Goal: Information Seeking & Learning: Learn about a topic

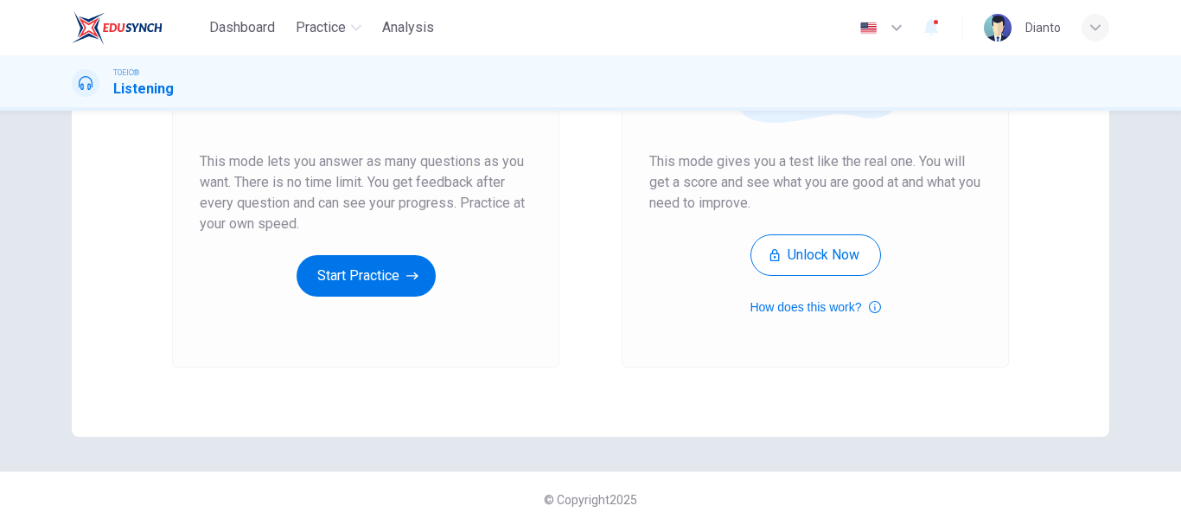
scroll to position [311, 0]
click at [397, 280] on button "Start Practice" at bounding box center [365, 273] width 139 height 41
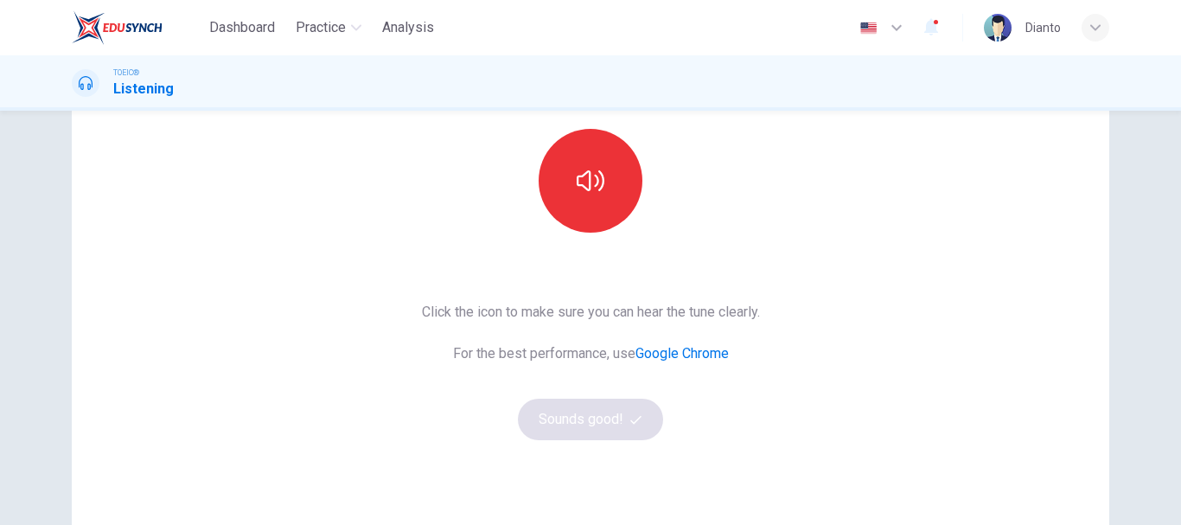
scroll to position [138, 0]
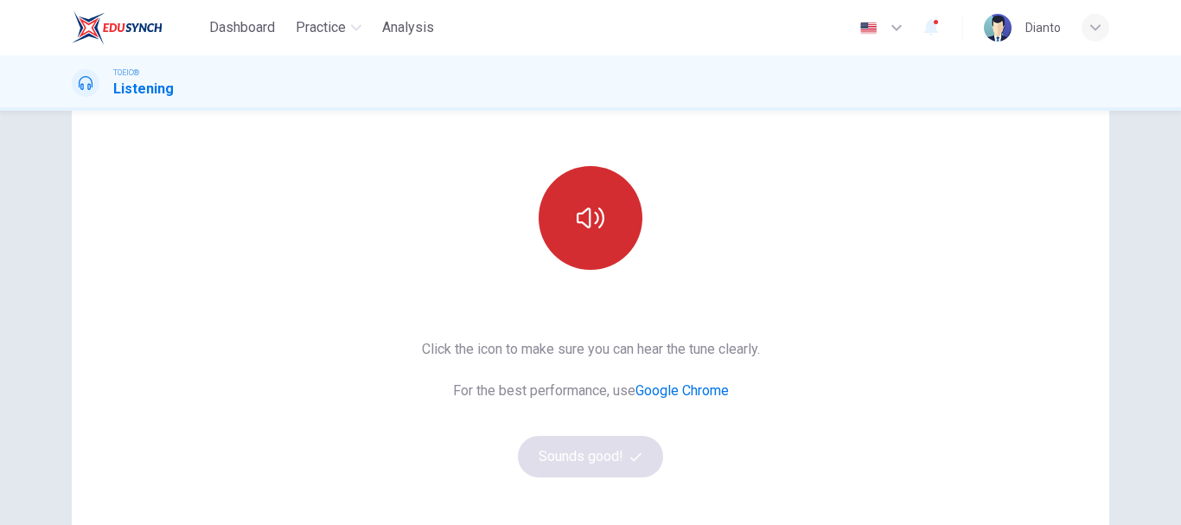
click at [588, 220] on icon "button" at bounding box center [591, 218] width 28 height 28
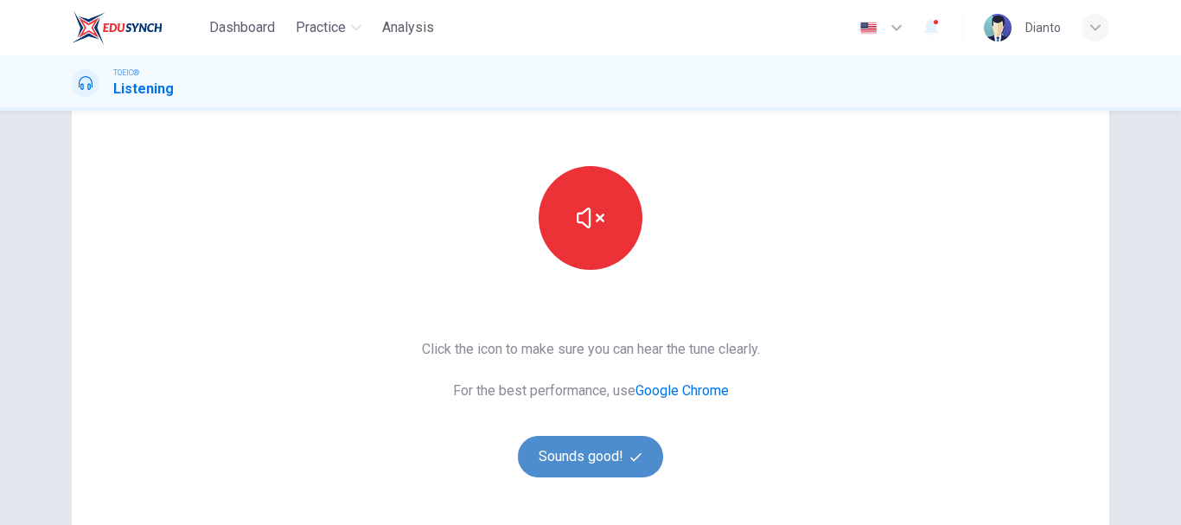
click at [583, 460] on button "Sounds good!" at bounding box center [590, 456] width 145 height 41
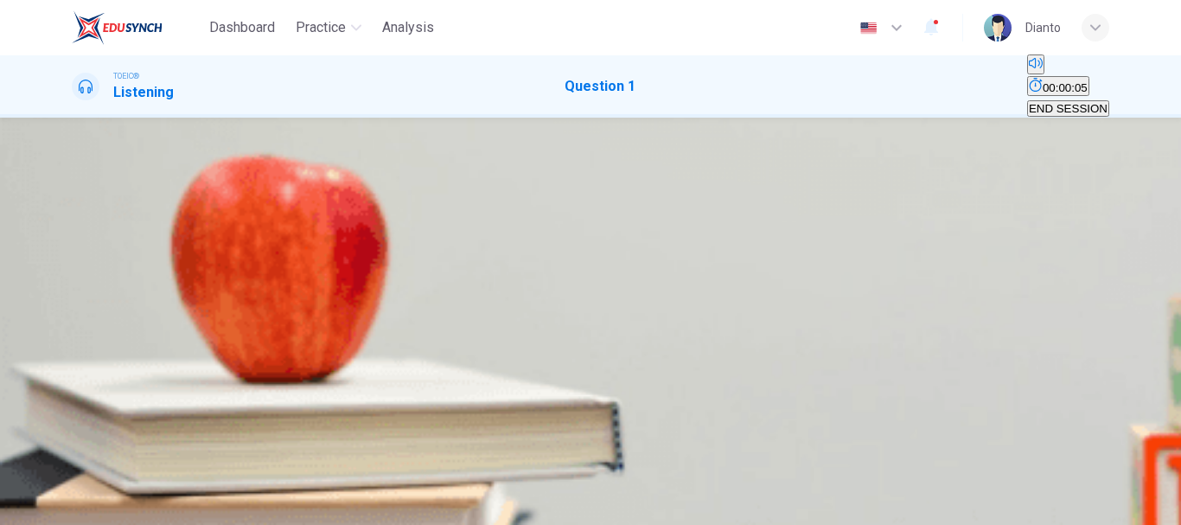
click at [92, 271] on icon "button" at bounding box center [84, 281] width 18 height 21
click at [81, 219] on div "A" at bounding box center [77, 225] width 8 height 13
click at [73, 271] on icon "button" at bounding box center [73, 271] width 0 height 0
type input "0"
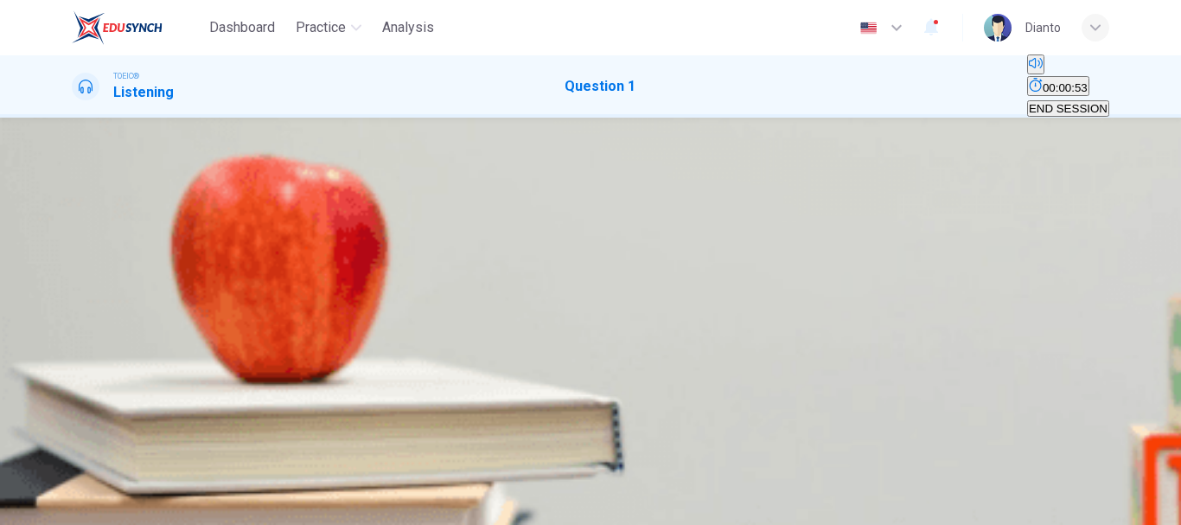
scroll to position [325, 0]
click at [74, 475] on span "SUBMIT" at bounding box center [52, 468] width 43 height 13
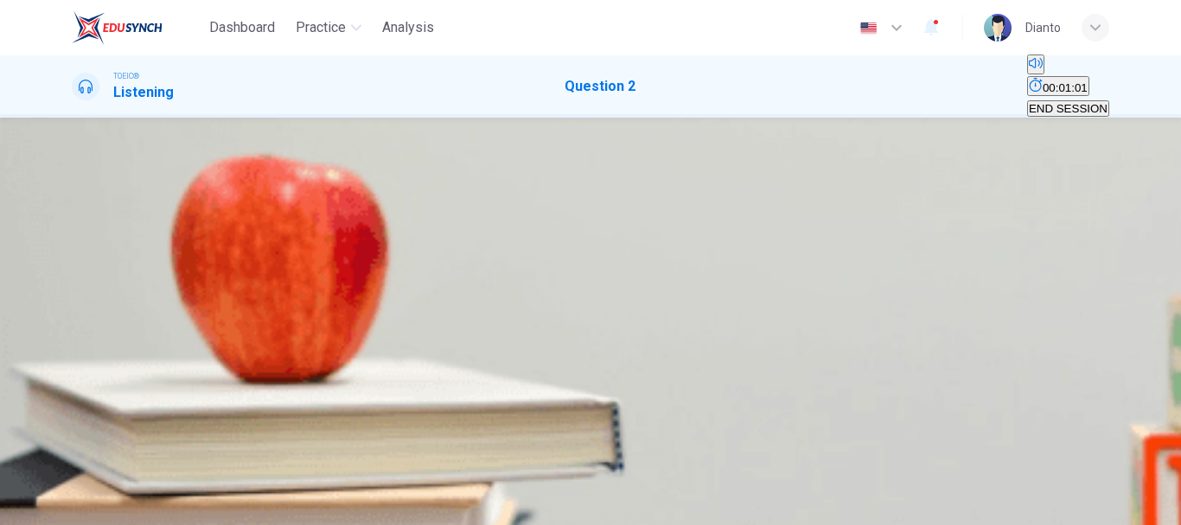
click at [73, 338] on icon "button" at bounding box center [73, 338] width 0 height 0
click at [430, 325] on span at bounding box center [430, 325] width 0 height 0
drag, startPoint x: 82, startPoint y: 304, endPoint x: 91, endPoint y: 306, distance: 8.8
click at [73, 271] on icon "button" at bounding box center [73, 271] width 0 height 0
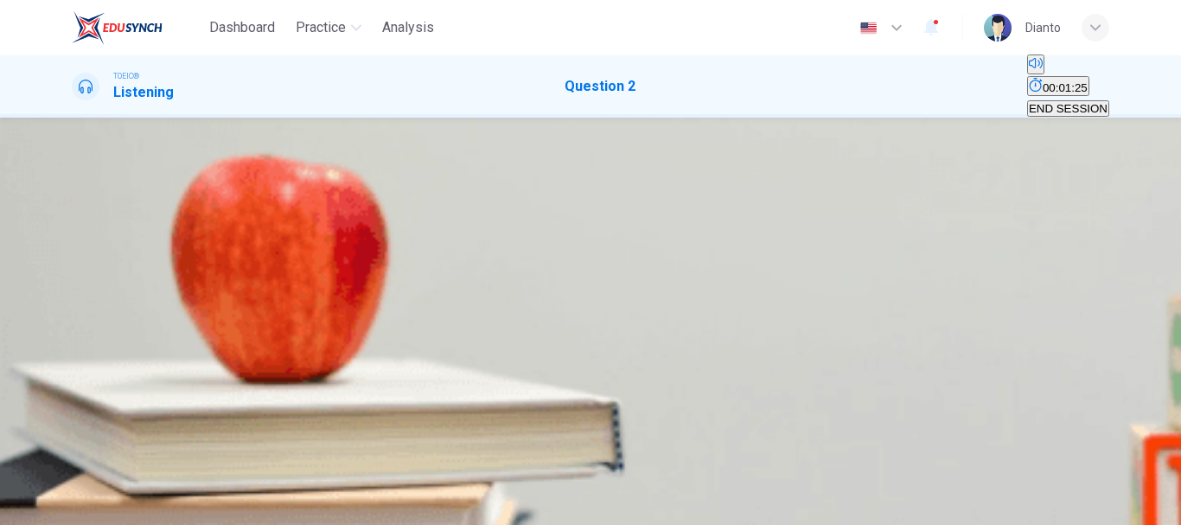
scroll to position [66, 0]
click at [90, 271] on icon "button" at bounding box center [84, 281] width 18 height 21
type input "0"
click at [105, 219] on div "C" at bounding box center [100, 225] width 9 height 13
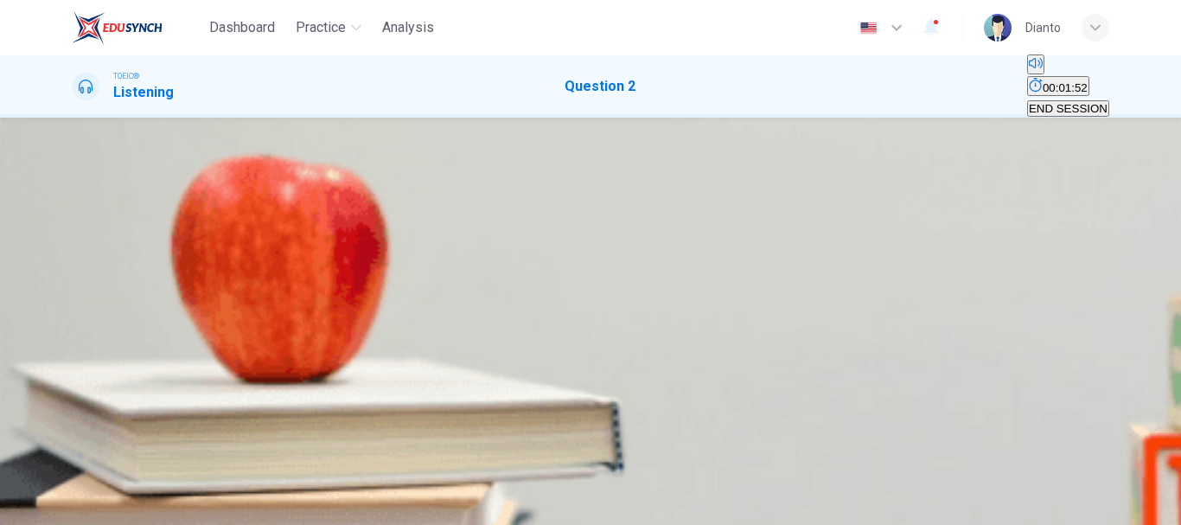
click at [74, 475] on span "SUBMIT" at bounding box center [52, 468] width 43 height 13
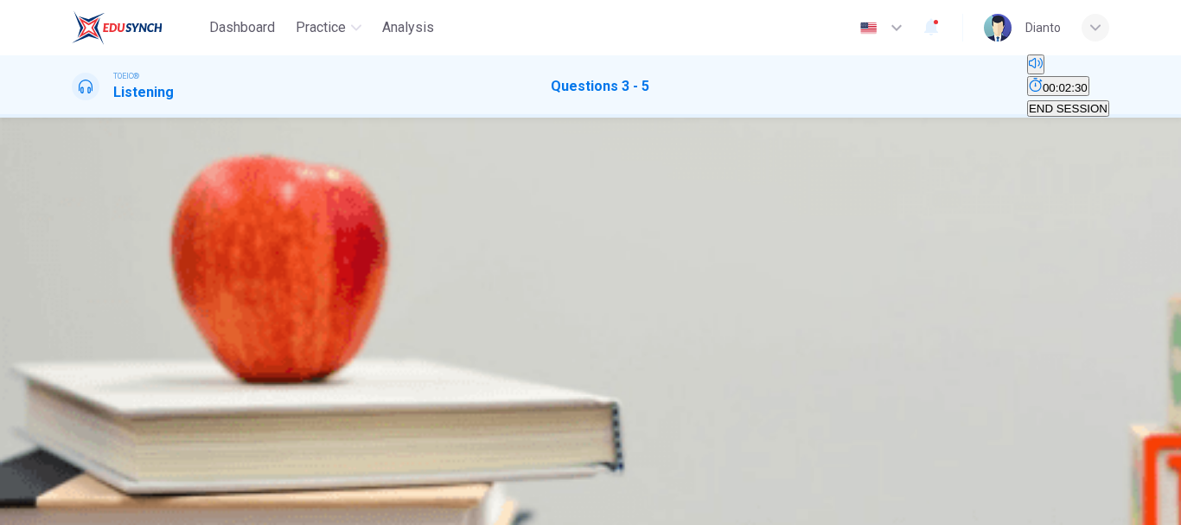
scroll to position [66, 0]
click at [75, 348] on button "button" at bounding box center [73, 356] width 3 height 16
click at [195, 163] on div "A" at bounding box center [134, 156] width 122 height 13
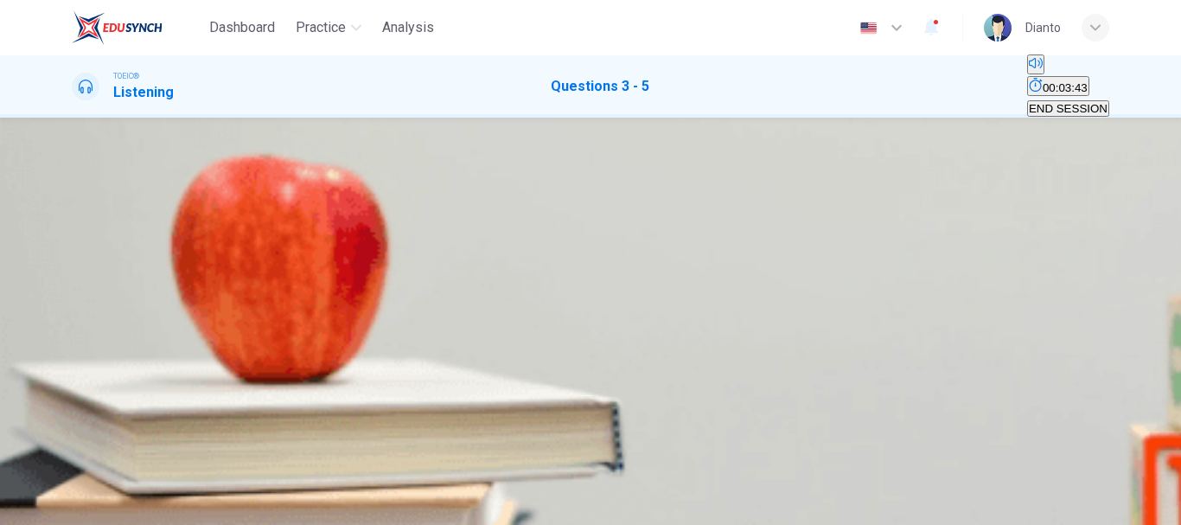
click at [180, 227] on div "A" at bounding box center [126, 220] width 106 height 13
click at [116, 287] on div "A" at bounding box center [94, 293] width 42 height 13
click at [73, 426] on icon "button" at bounding box center [73, 426] width 0 height 0
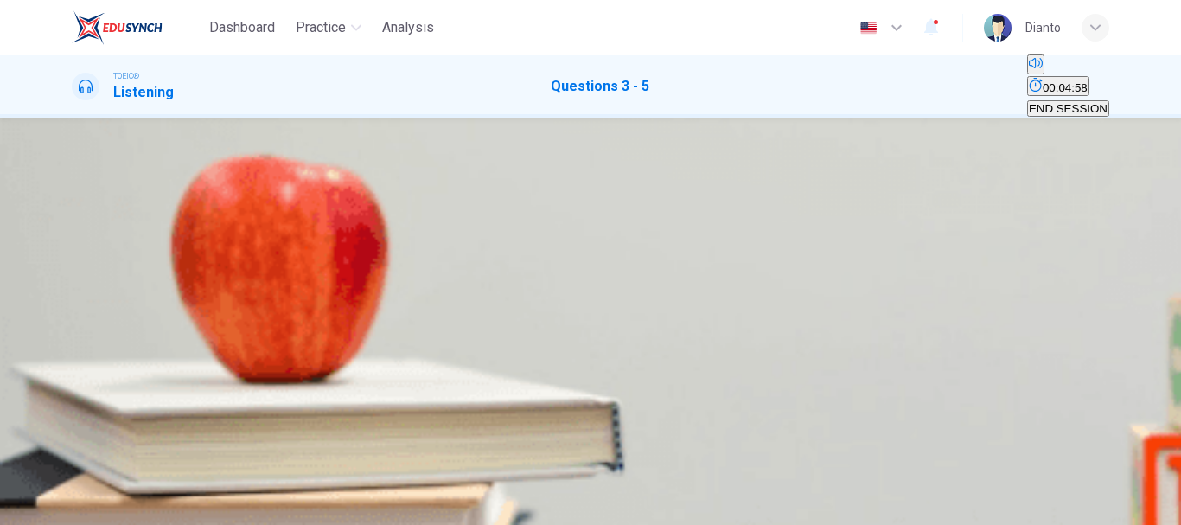
scroll to position [395, 0]
type input "0"
click at [1095, 30] on icon "button" at bounding box center [1095, 27] width 10 height 6
